Goal: Task Accomplishment & Management: Use online tool/utility

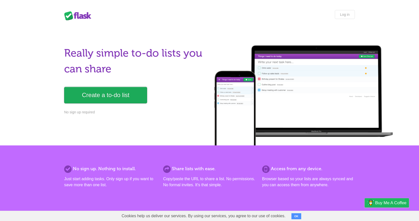
click at [124, 95] on link "Create a to-do list" at bounding box center [105, 95] width 83 height 17
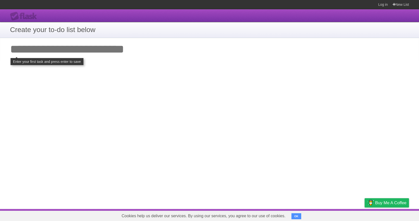
type input "*"
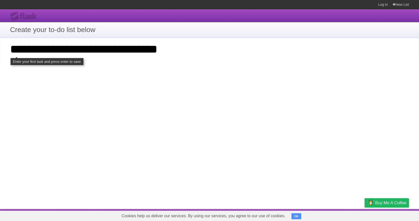
type input "**********"
click input "**********" at bounding box center [0, 0] width 0 height 0
